Goal: Task Accomplishment & Management: Use online tool/utility

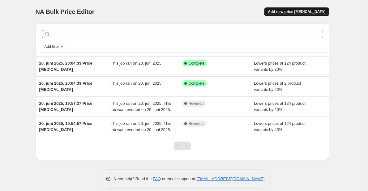
click at [313, 10] on span "Add new price [MEDICAL_DATA]" at bounding box center [297, 11] width 58 height 5
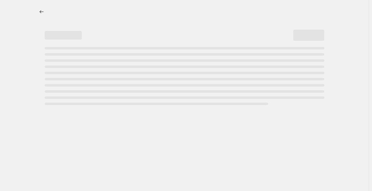
select select "percentage"
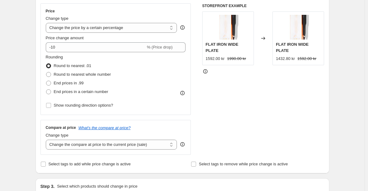
scroll to position [109, 0]
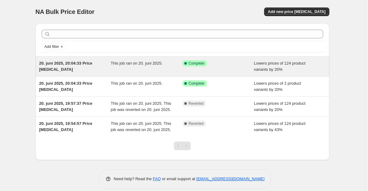
click at [73, 75] on div "20. juni 2025, 20:04:33 Price [MEDICAL_DATA] This job ran on 20. juni 2025. Suc…" at bounding box center [183, 67] width 294 height 20
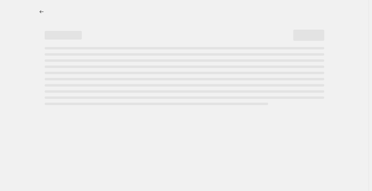
select select "percentage"
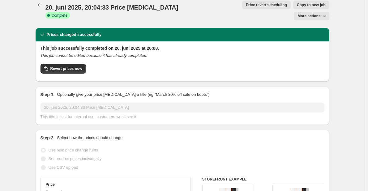
scroll to position [7, 0]
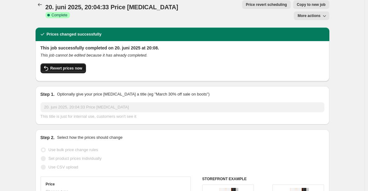
click at [61, 66] on span "Revert prices now" at bounding box center [66, 68] width 32 height 5
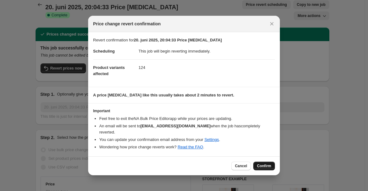
click at [262, 164] on span "Confirm" at bounding box center [264, 166] width 14 height 5
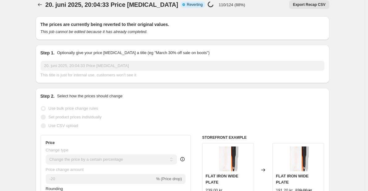
select select "percentage"
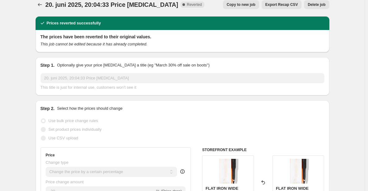
scroll to position [0, 0]
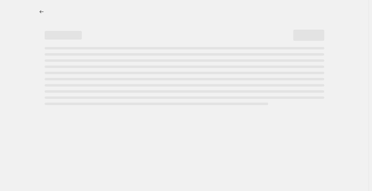
select select "percentage"
